Goal: Find specific page/section

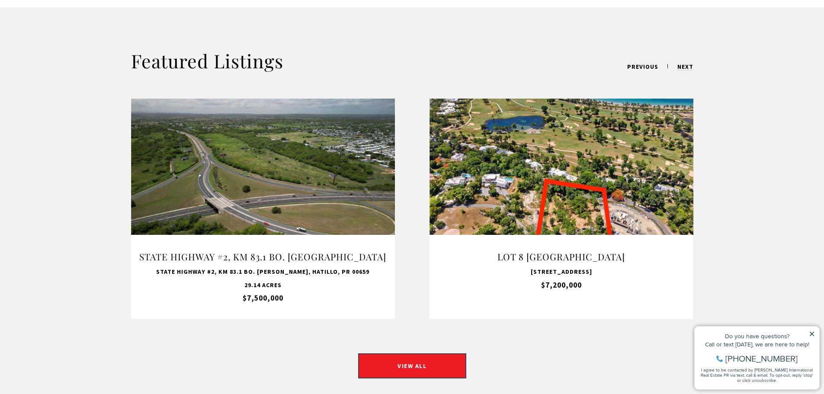
scroll to position [649, 0]
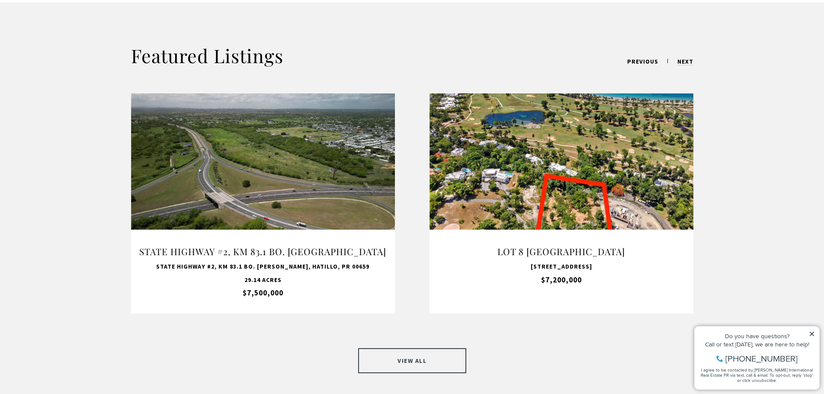
click at [406, 348] on link "VIEW ALL" at bounding box center [412, 360] width 108 height 25
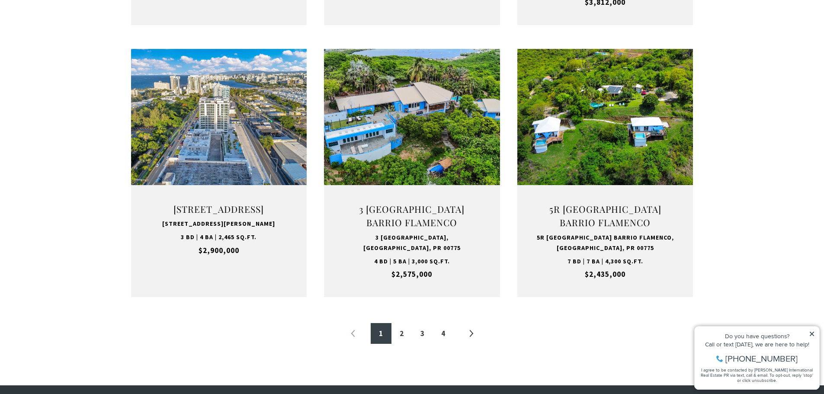
scroll to position [865, 0]
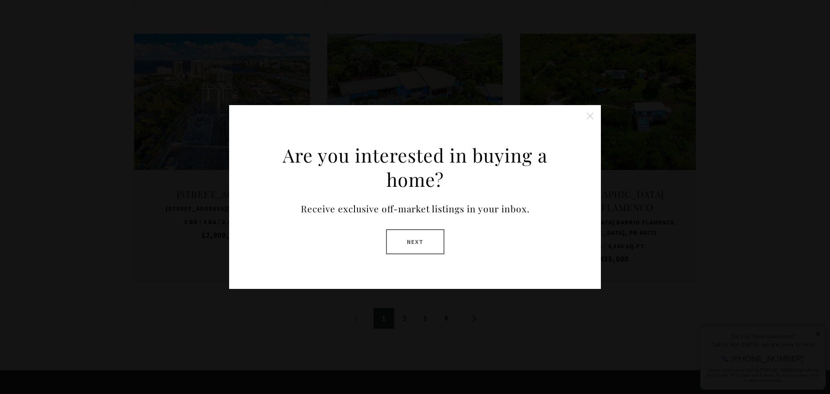
click at [591, 119] on button "Close this option" at bounding box center [590, 115] width 17 height 17
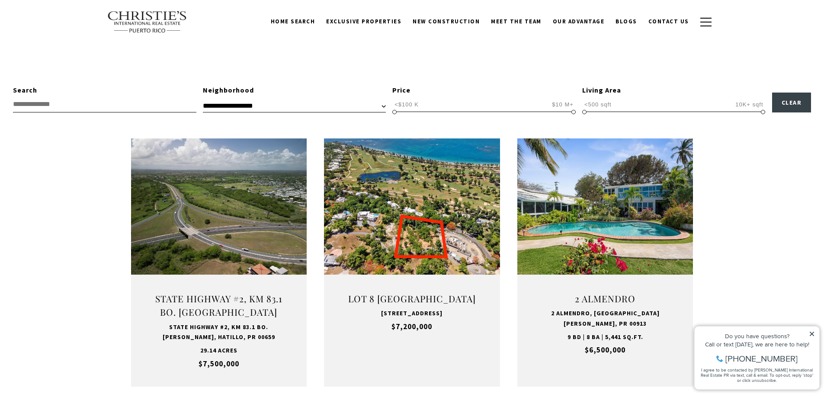
scroll to position [0, 0]
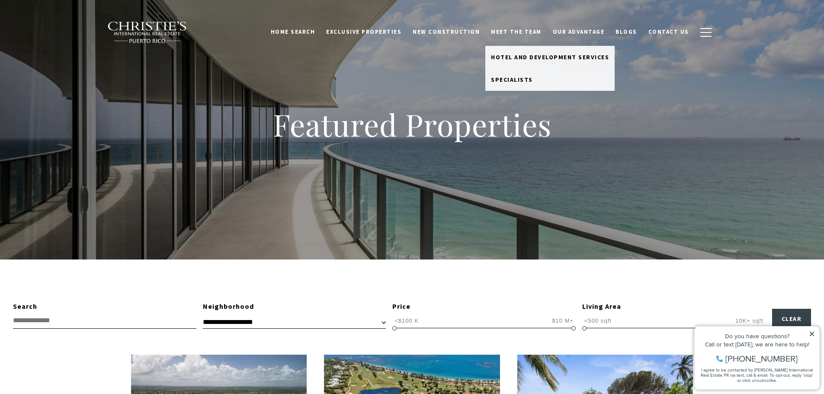
click at [534, 31] on link "Meet the Team" at bounding box center [516, 32] width 62 height 16
click at [517, 79] on span "Specialists" at bounding box center [512, 80] width 42 height 8
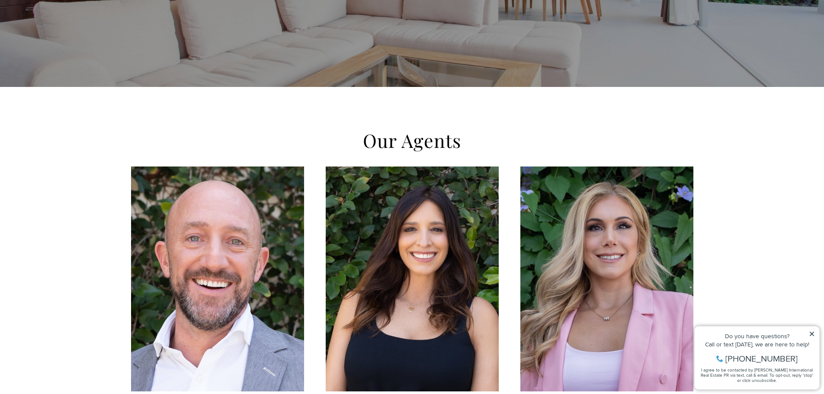
scroll to position [173, 0]
